Goal: Task Accomplishment & Management: Use online tool/utility

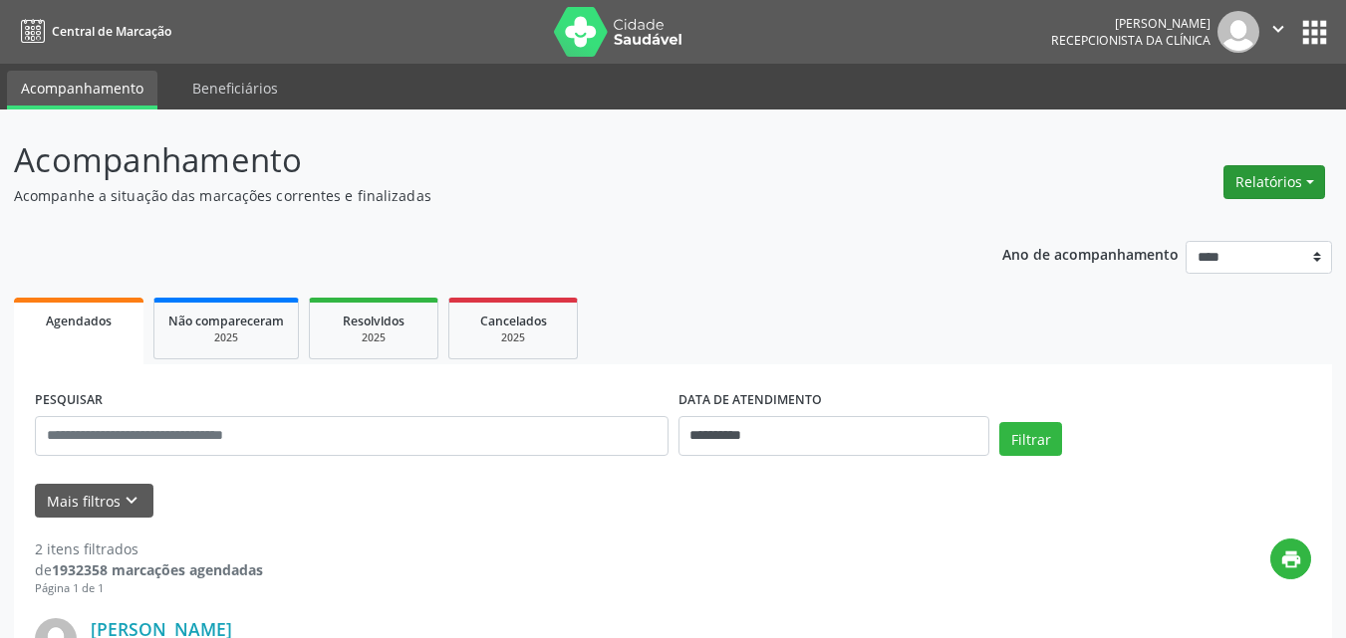
click at [1257, 181] on button "Relatórios" at bounding box center [1274, 182] width 102 height 34
click at [1254, 206] on div "Relatórios Agendamentos Procedimentos realizados" at bounding box center [1274, 182] width 116 height 48
click at [1241, 175] on button "Relatórios" at bounding box center [1274, 182] width 102 height 34
click at [1199, 222] on link "Agendamentos" at bounding box center [1219, 225] width 214 height 28
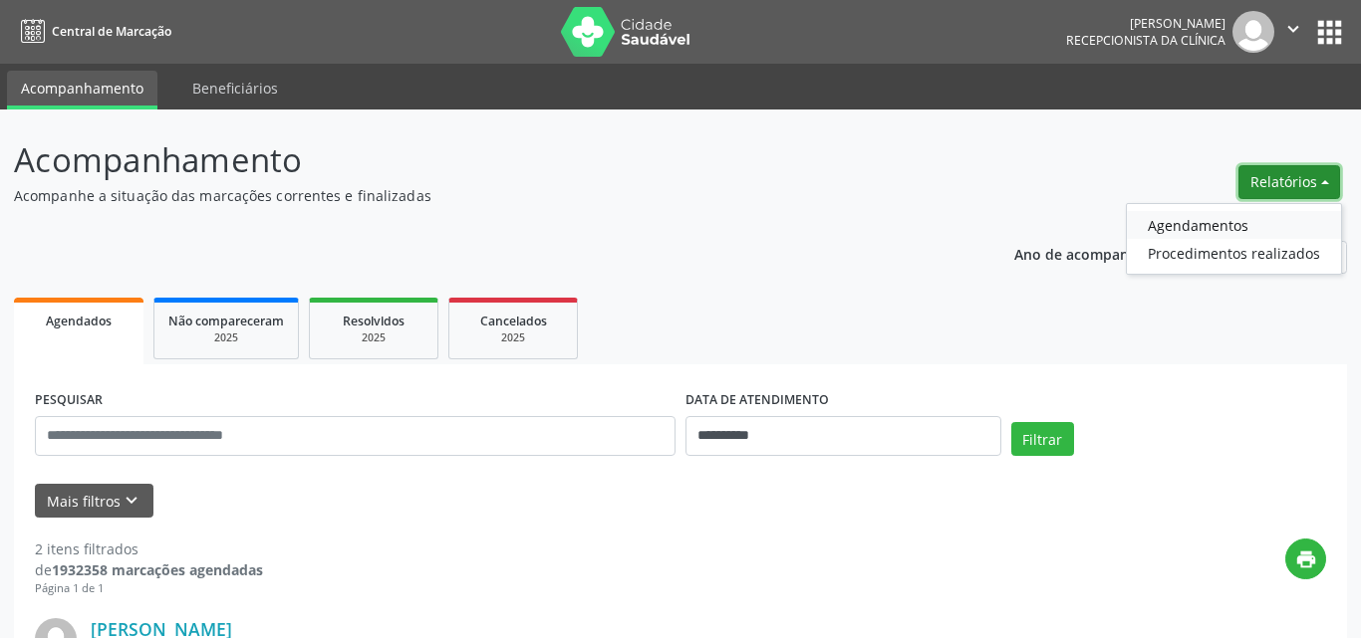
select select "*"
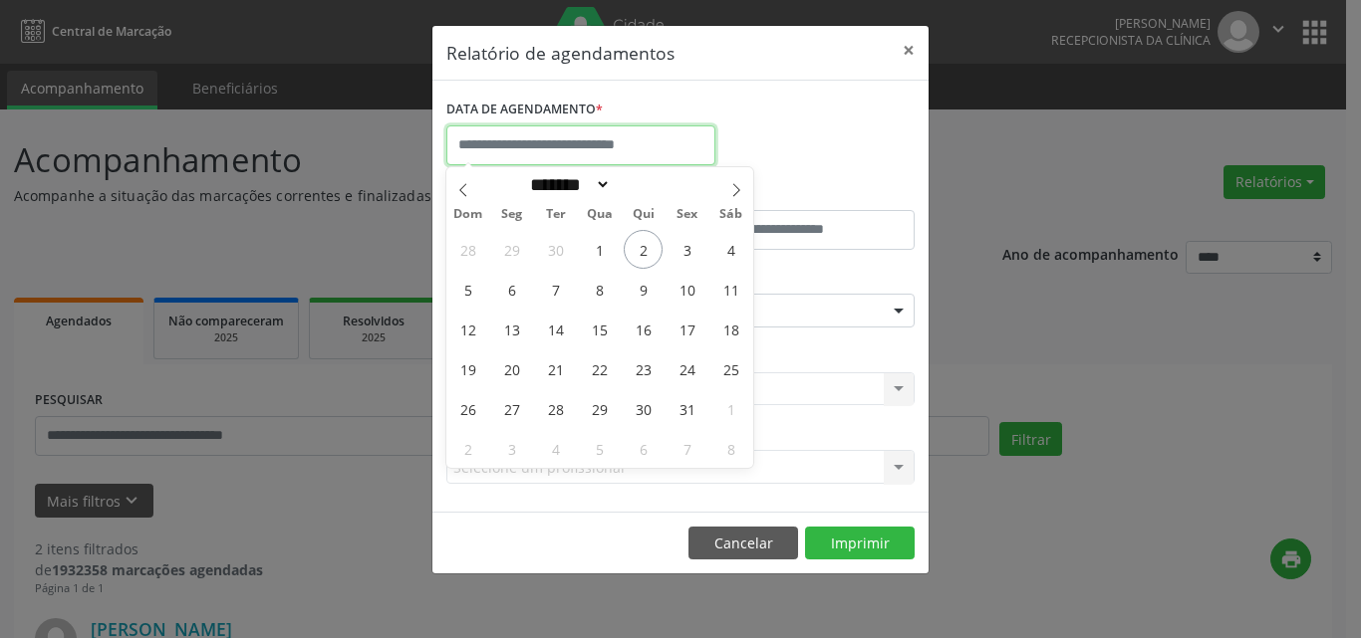
click at [536, 141] on input "text" at bounding box center [580, 146] width 269 height 40
click at [685, 244] on span "3" at bounding box center [686, 249] width 39 height 39
type input "**********"
click at [685, 244] on span "3" at bounding box center [686, 249] width 39 height 39
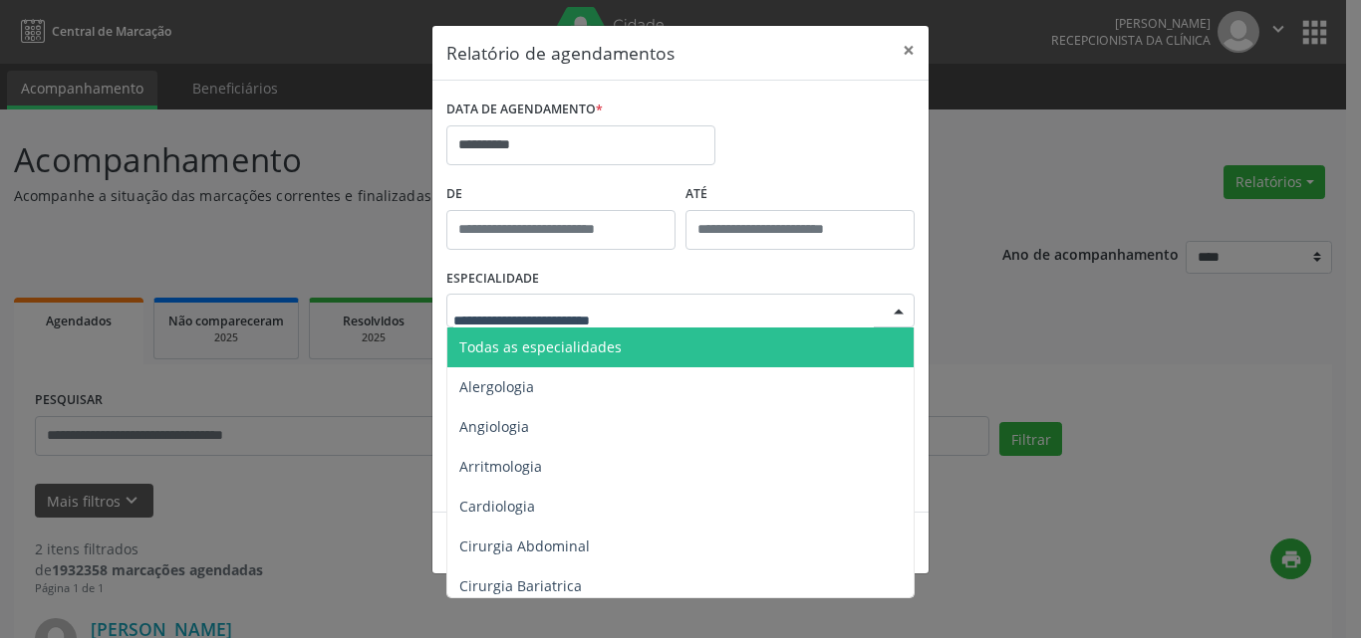
click at [533, 354] on span "Todas as especialidades" at bounding box center [540, 347] width 162 height 19
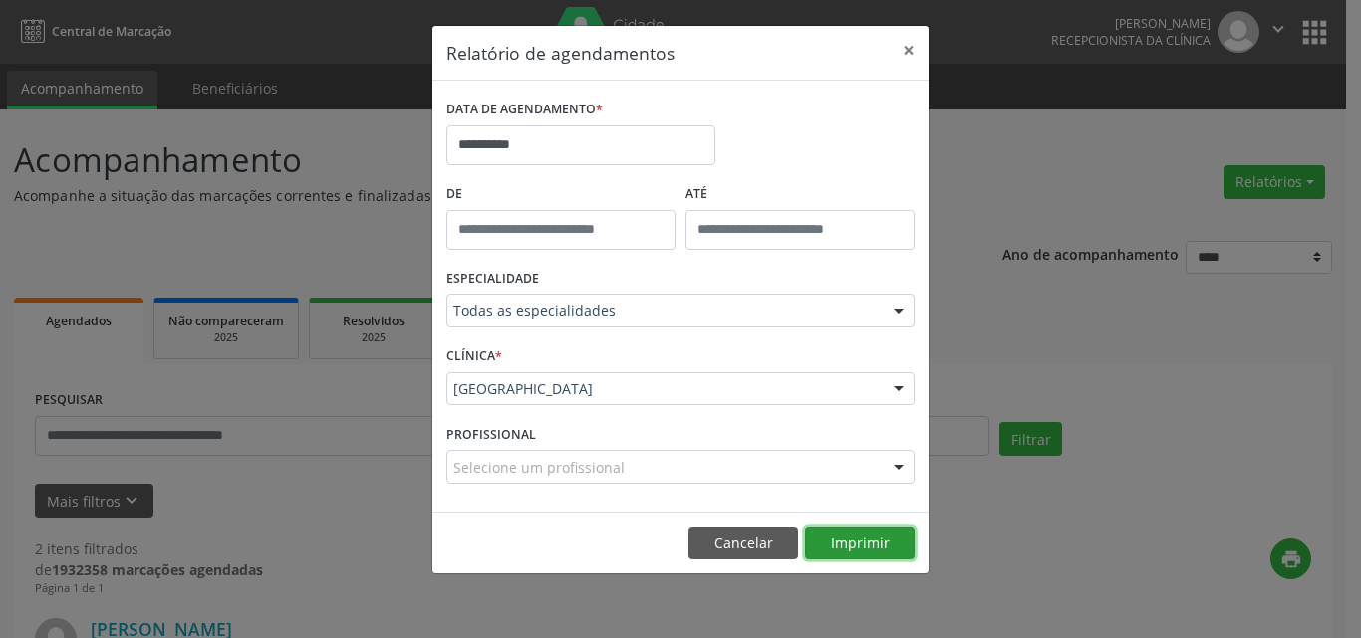
click at [867, 539] on button "Imprimir" at bounding box center [860, 544] width 110 height 34
